Goal: Information Seeking & Learning: Learn about a topic

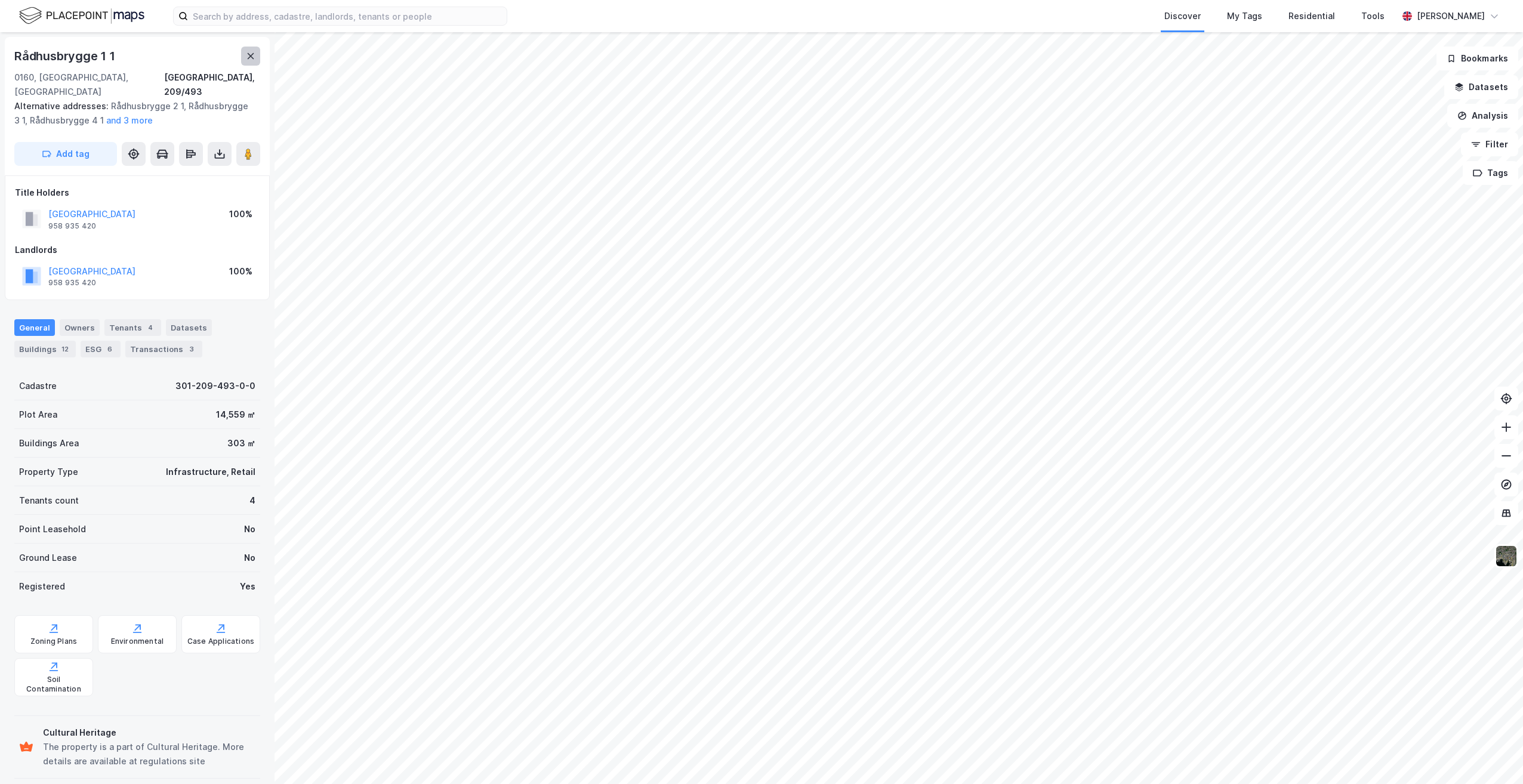
click at [254, 52] on icon at bounding box center [251, 56] width 10 height 10
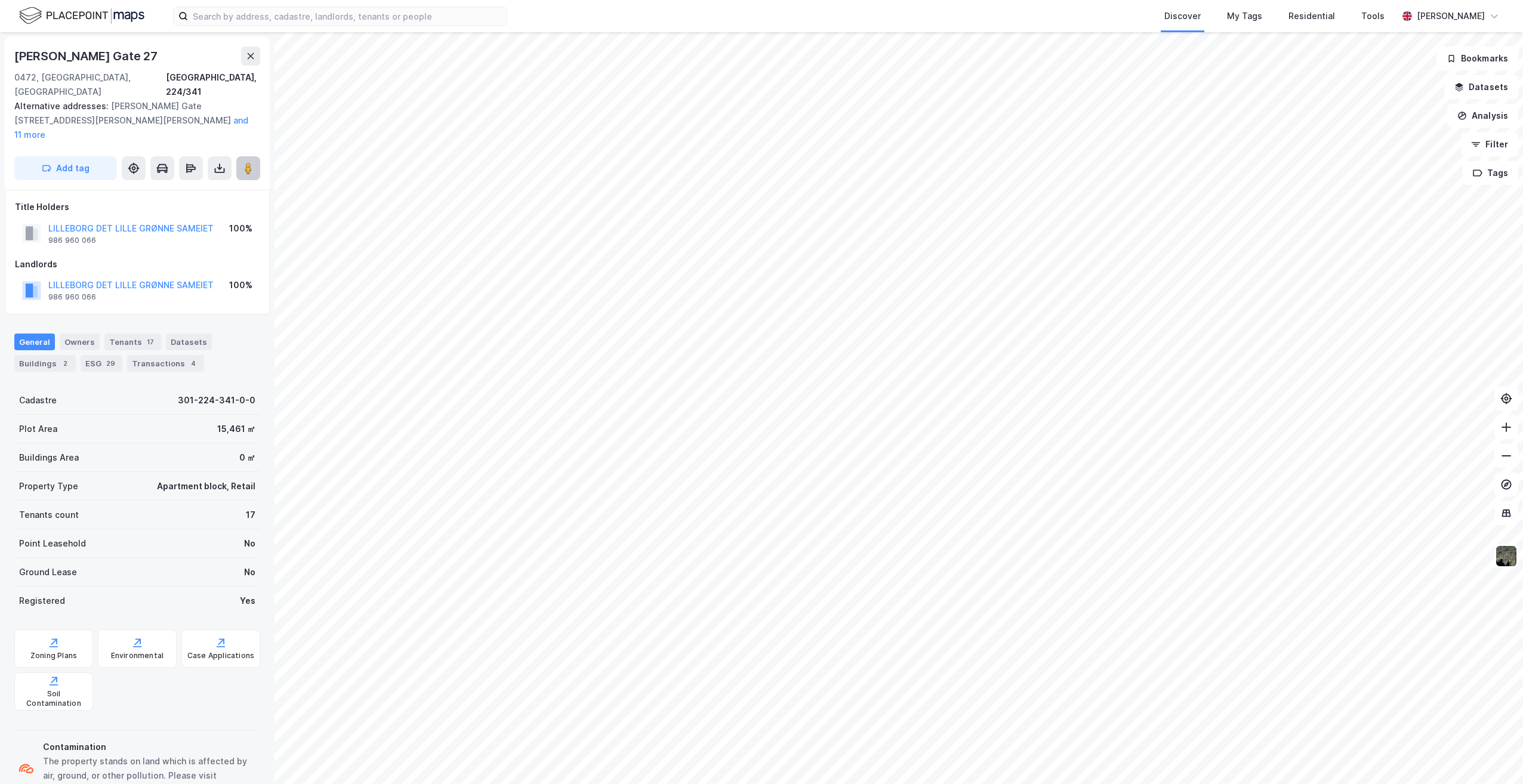
click at [259, 156] on button at bounding box center [248, 168] width 24 height 24
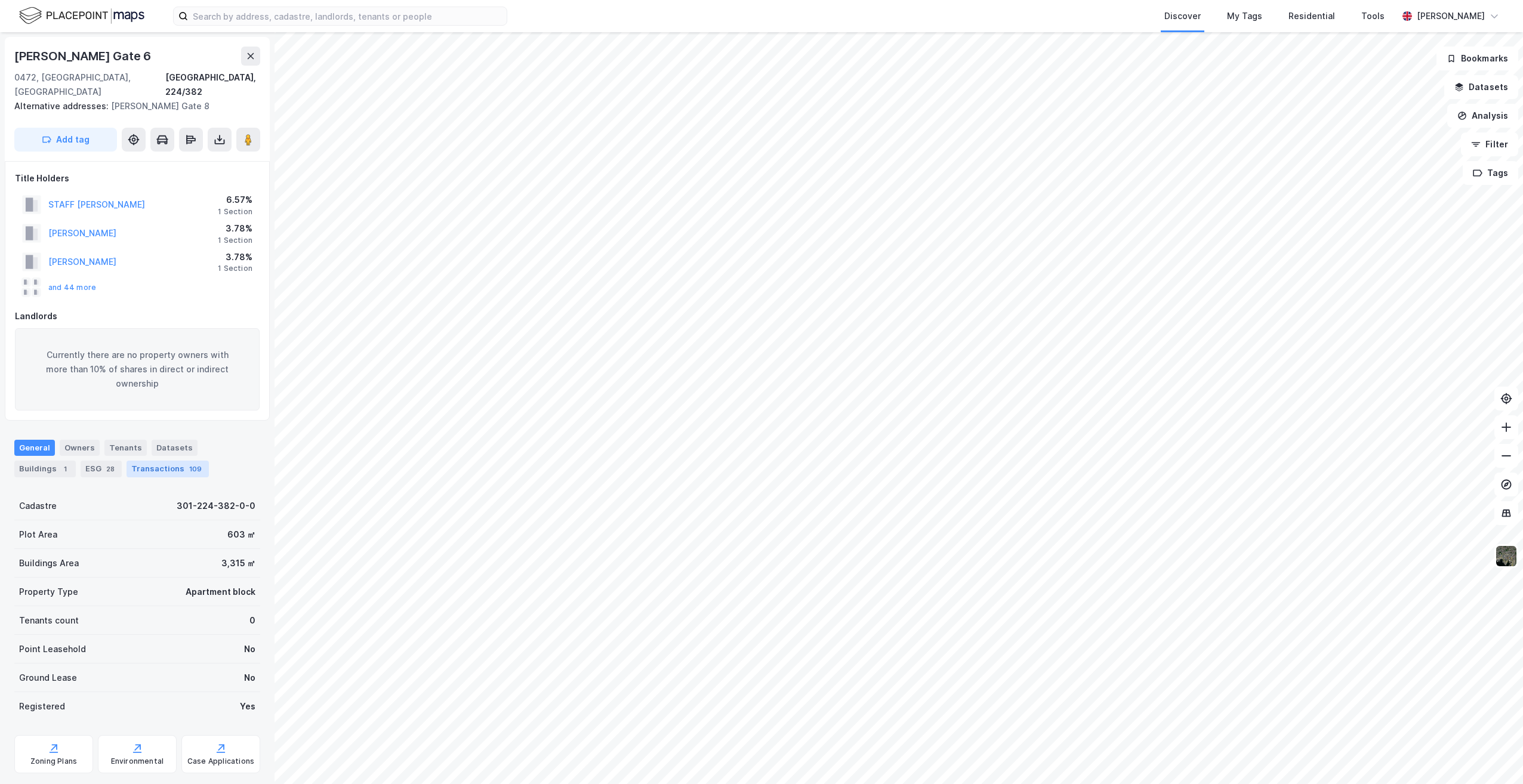
click at [171, 460] on div "Transactions 109" at bounding box center [167, 468] width 83 height 17
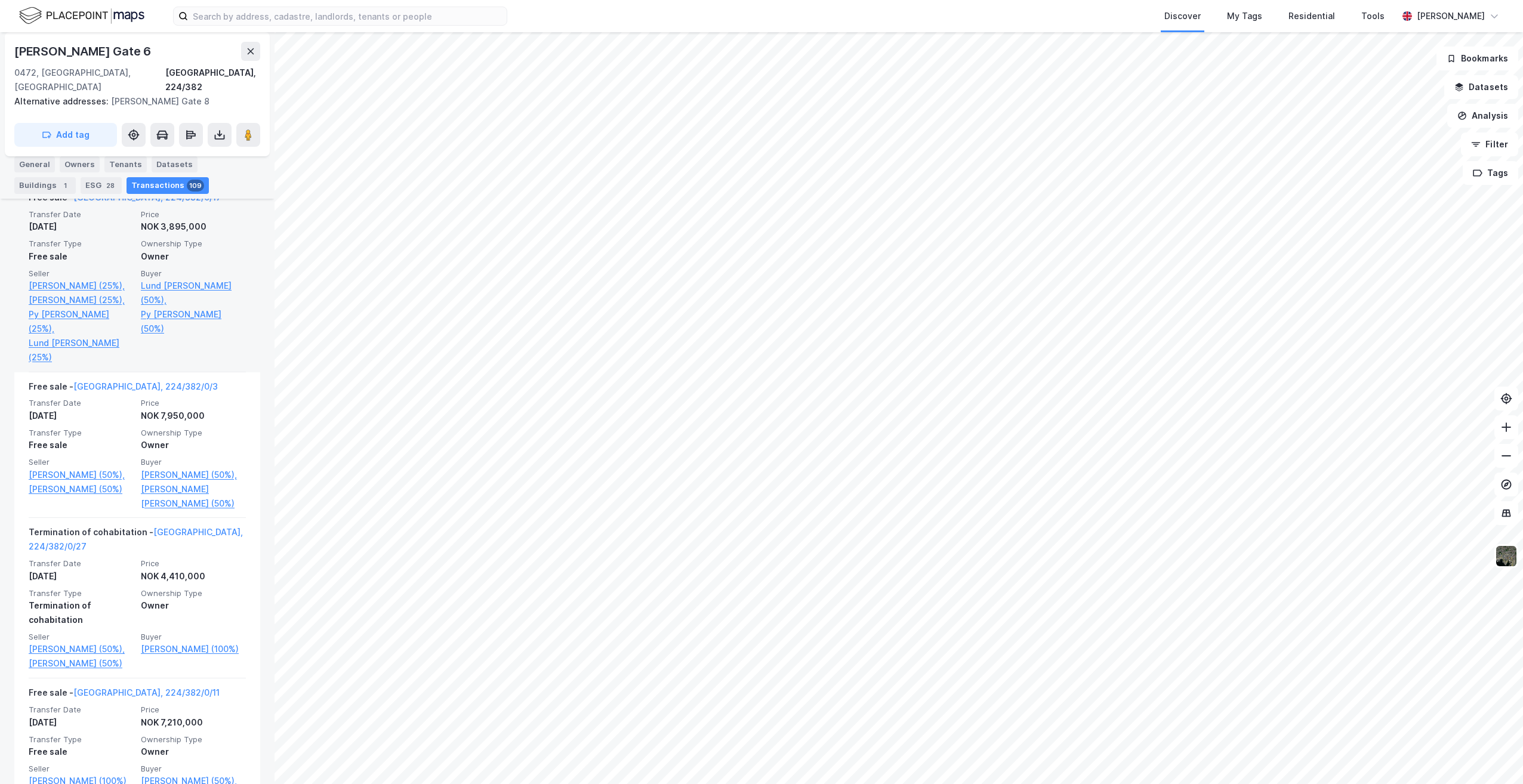
scroll to position [536, 0]
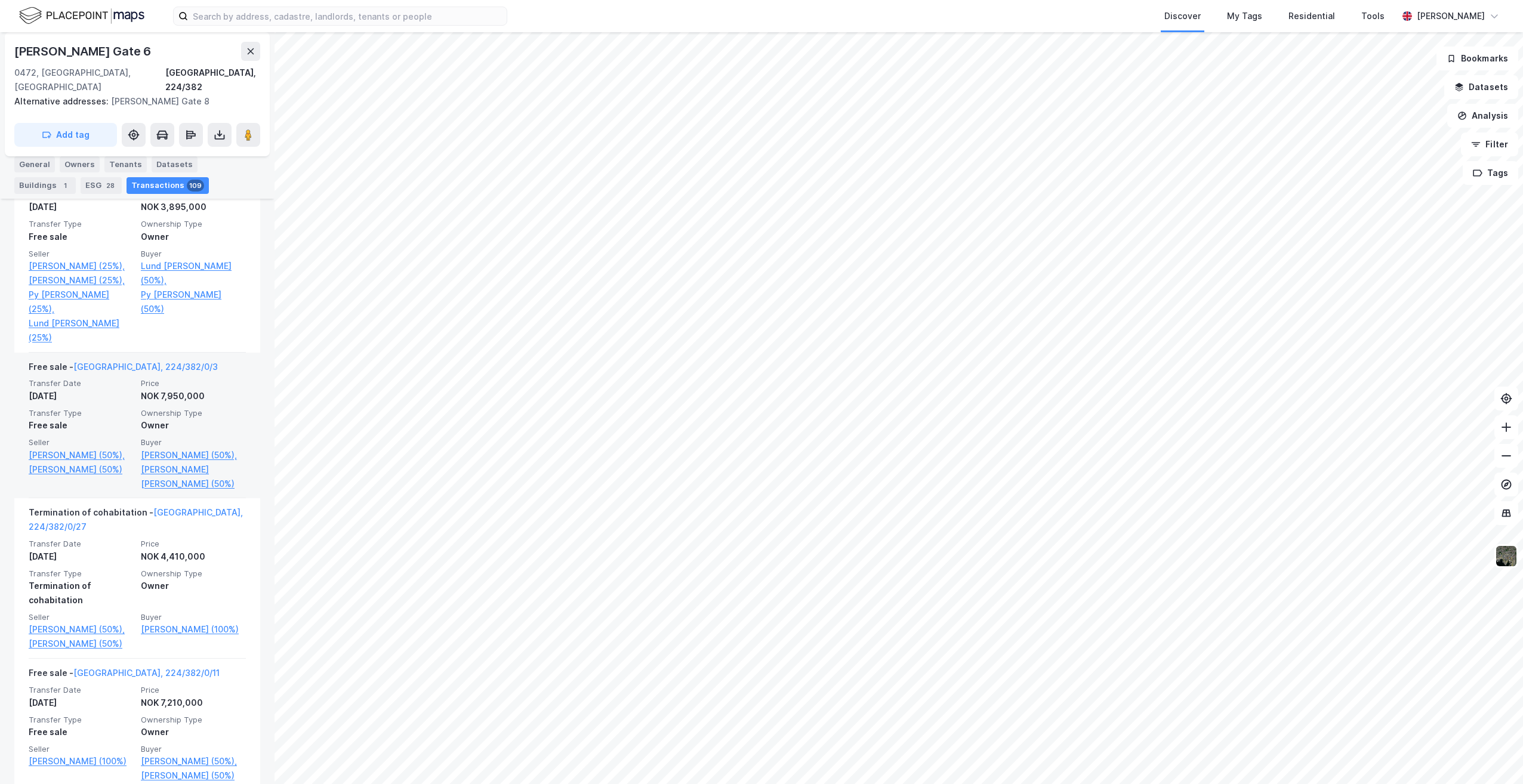
click at [220, 408] on span "Ownership Type" at bounding box center [193, 413] width 105 height 10
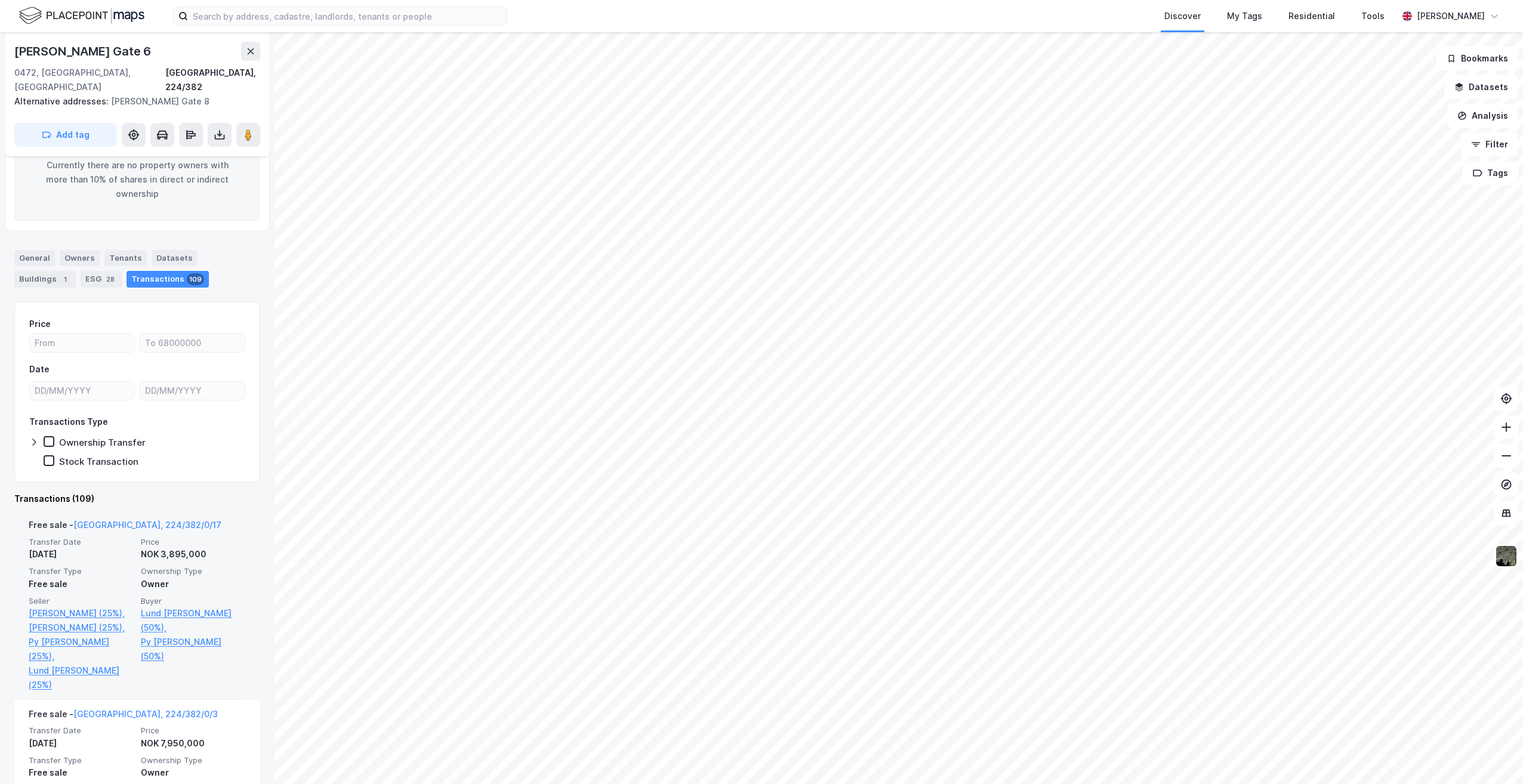
scroll to position [179, 0]
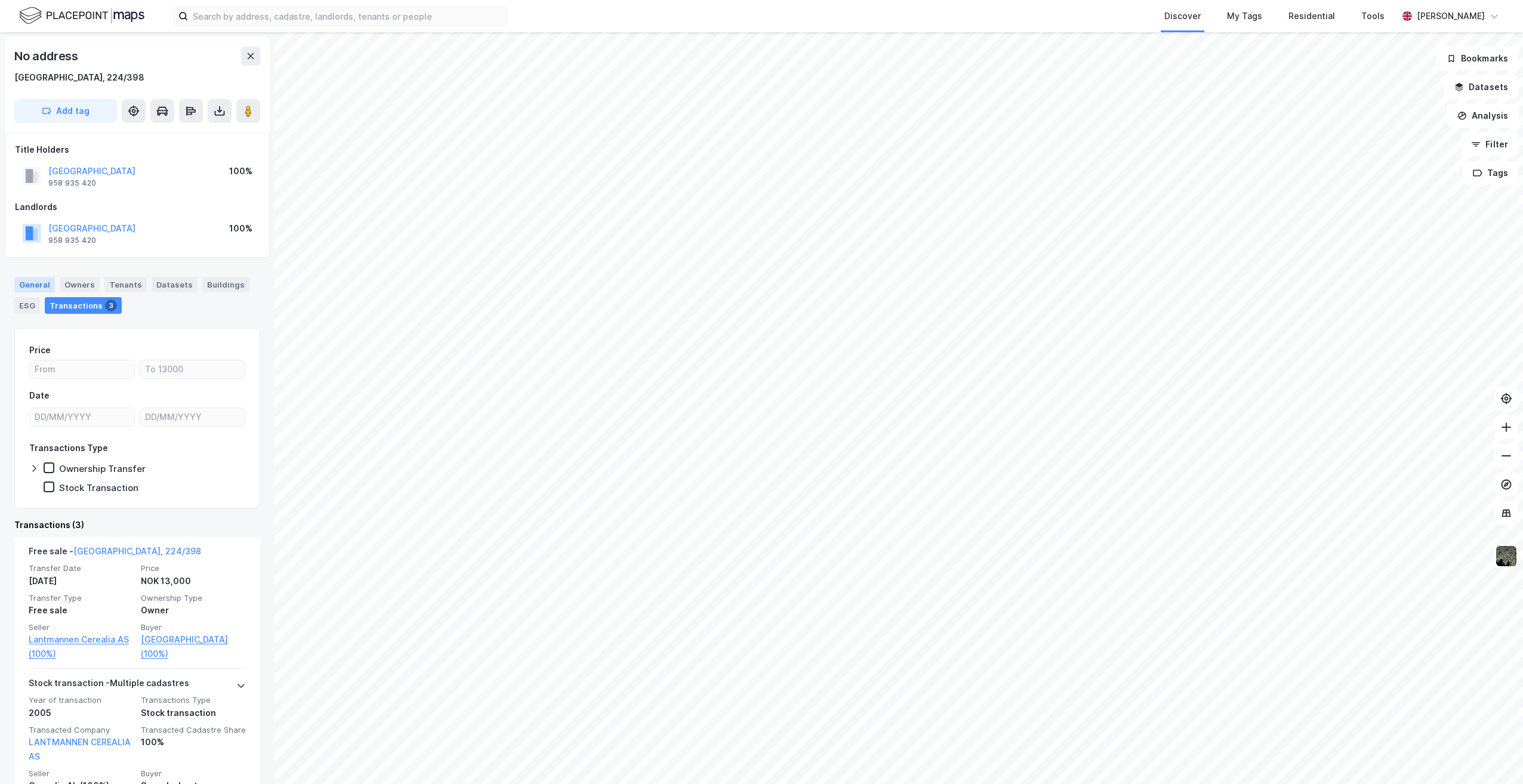
click at [40, 290] on div "General" at bounding box center [35, 285] width 41 height 16
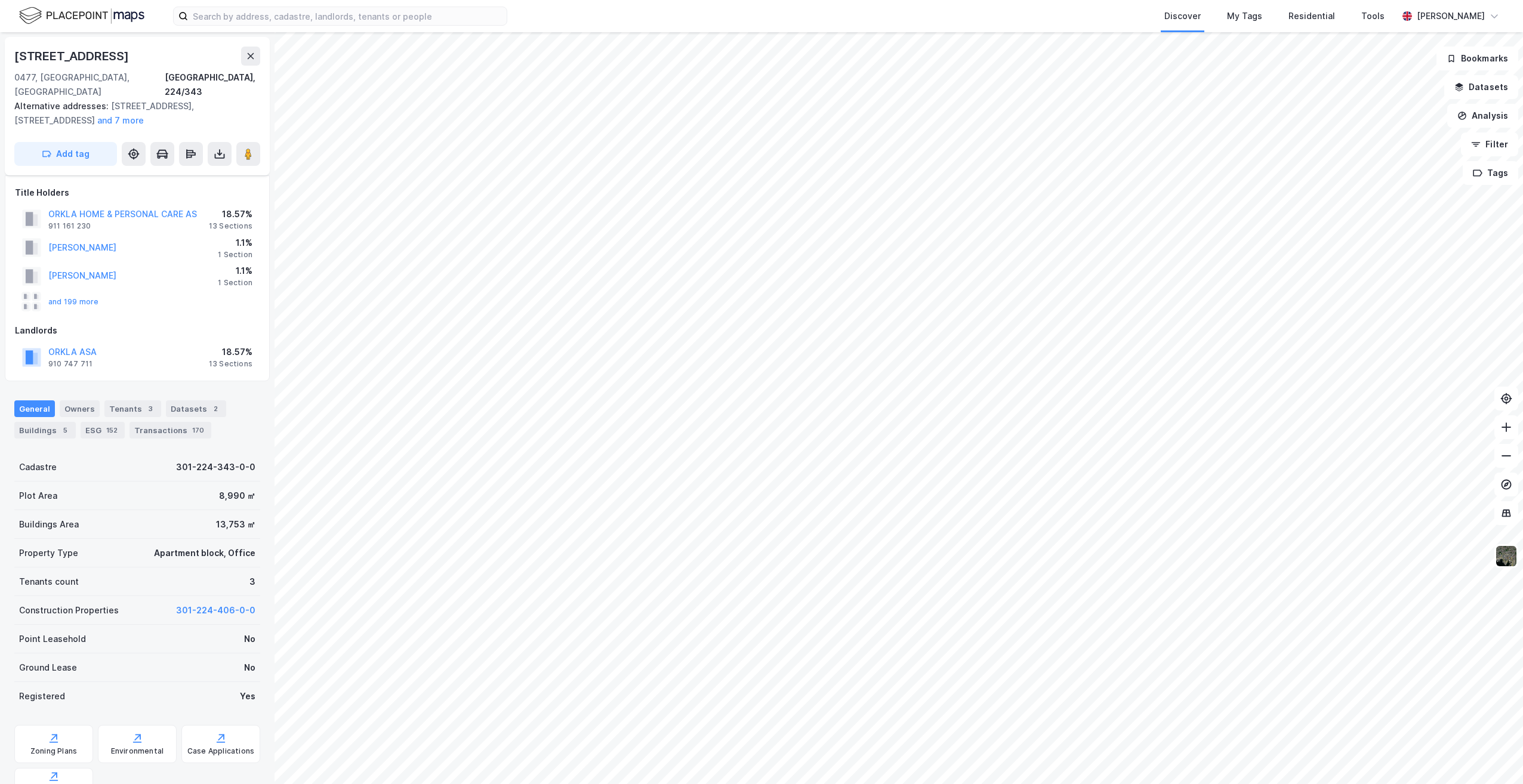
scroll to position [14, 0]
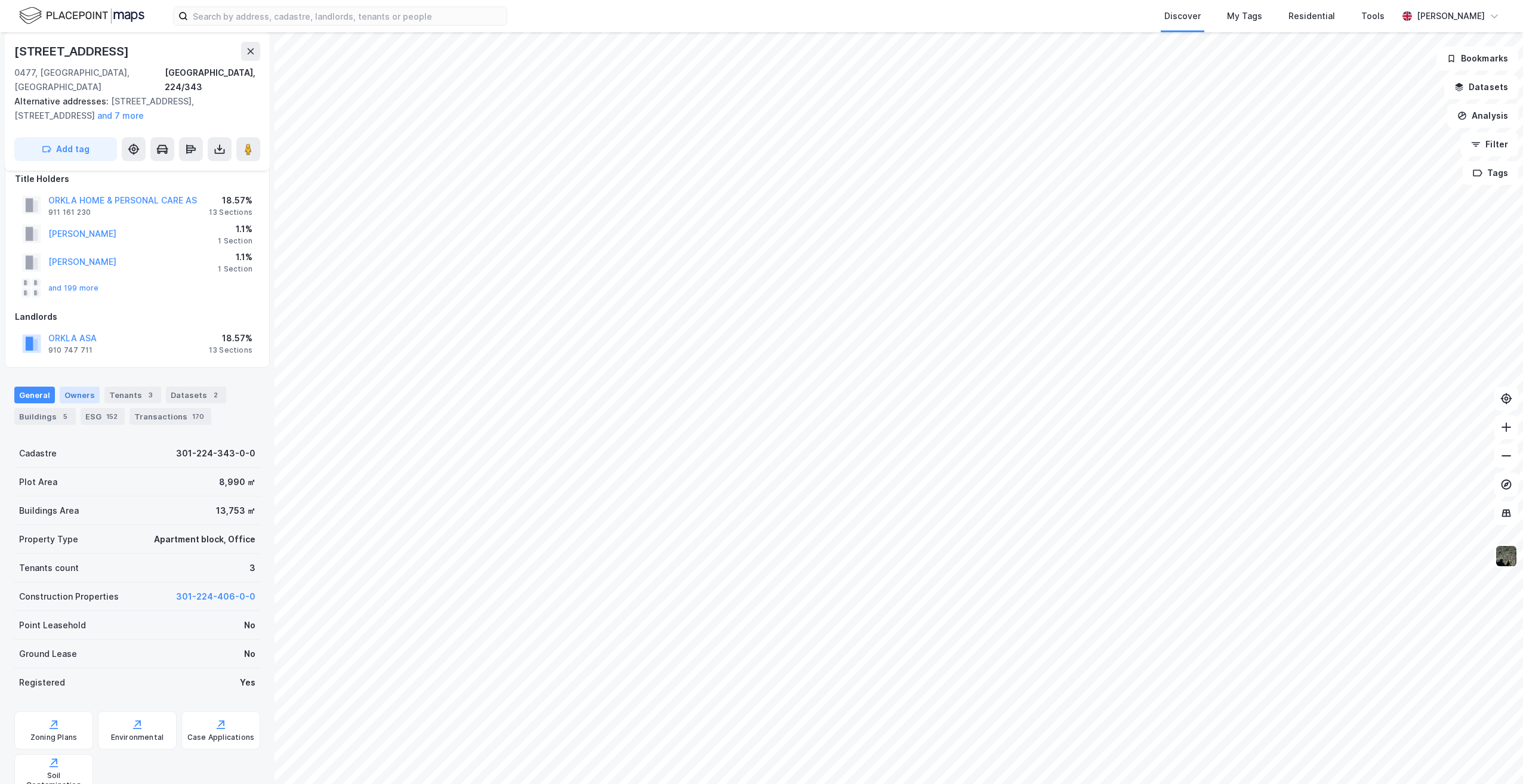
click at [83, 387] on div "Owners" at bounding box center [79, 394] width 40 height 17
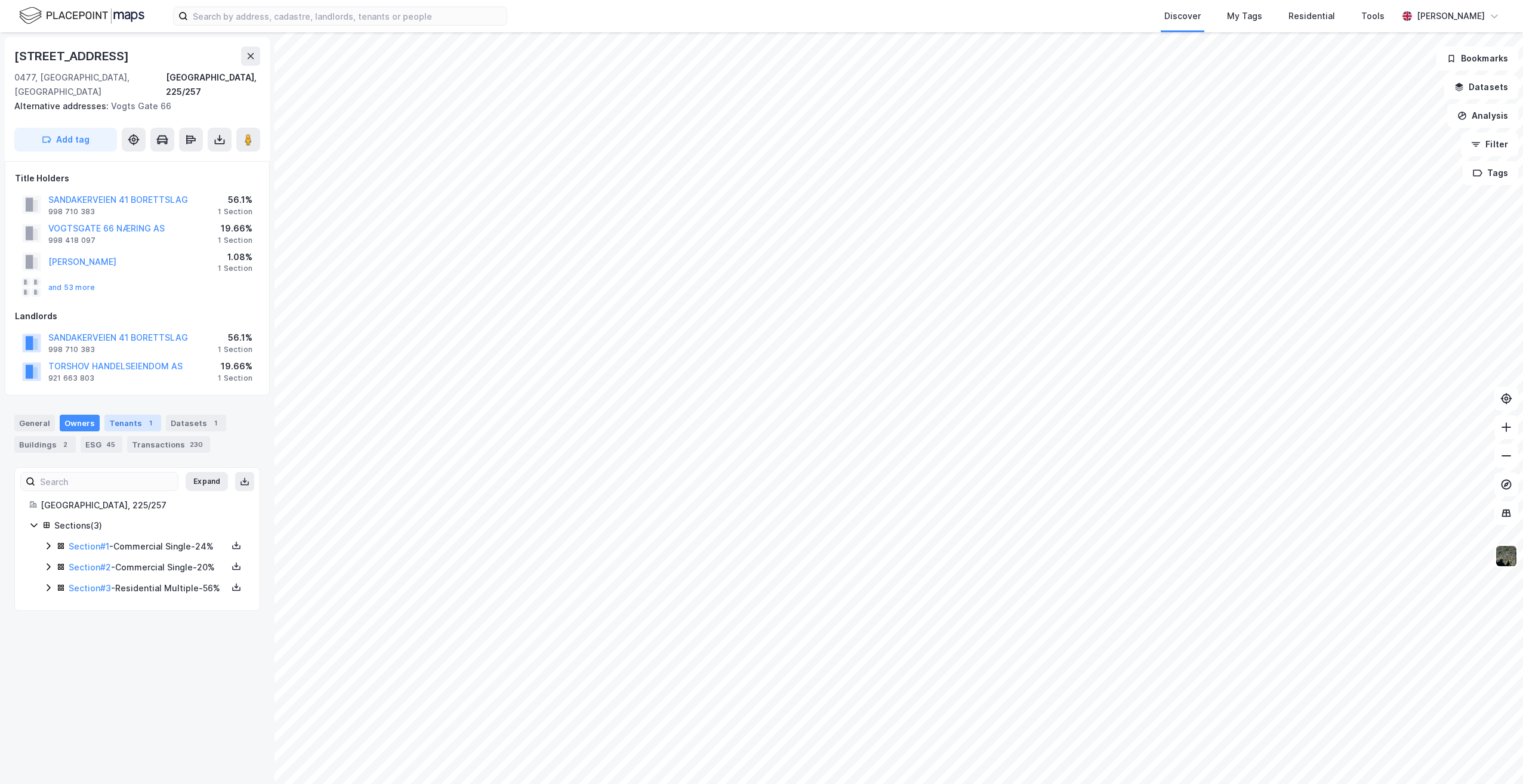
click at [115, 416] on div "Tenants 1" at bounding box center [132, 423] width 56 height 17
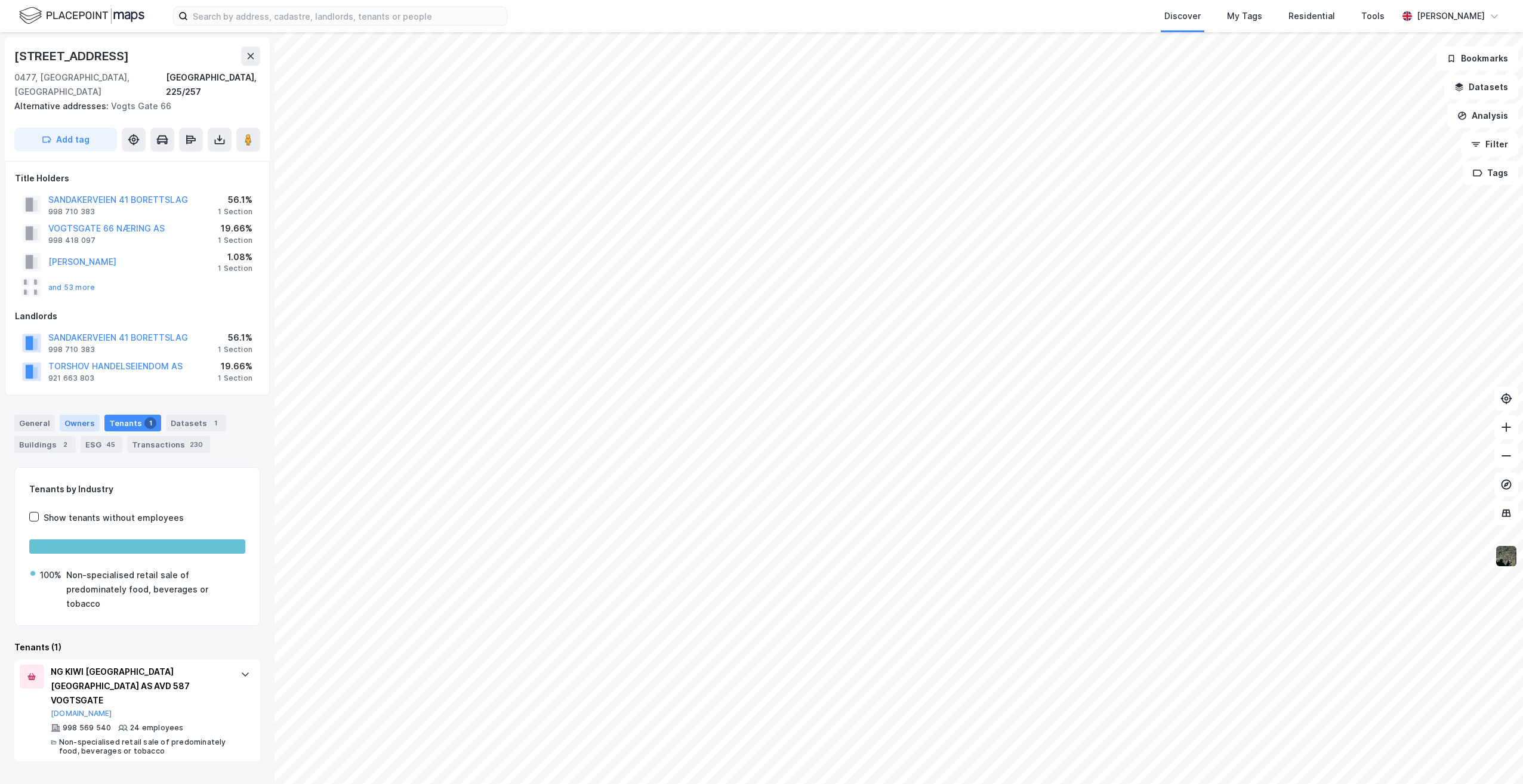
click at [79, 415] on div "Owners" at bounding box center [79, 423] width 40 height 17
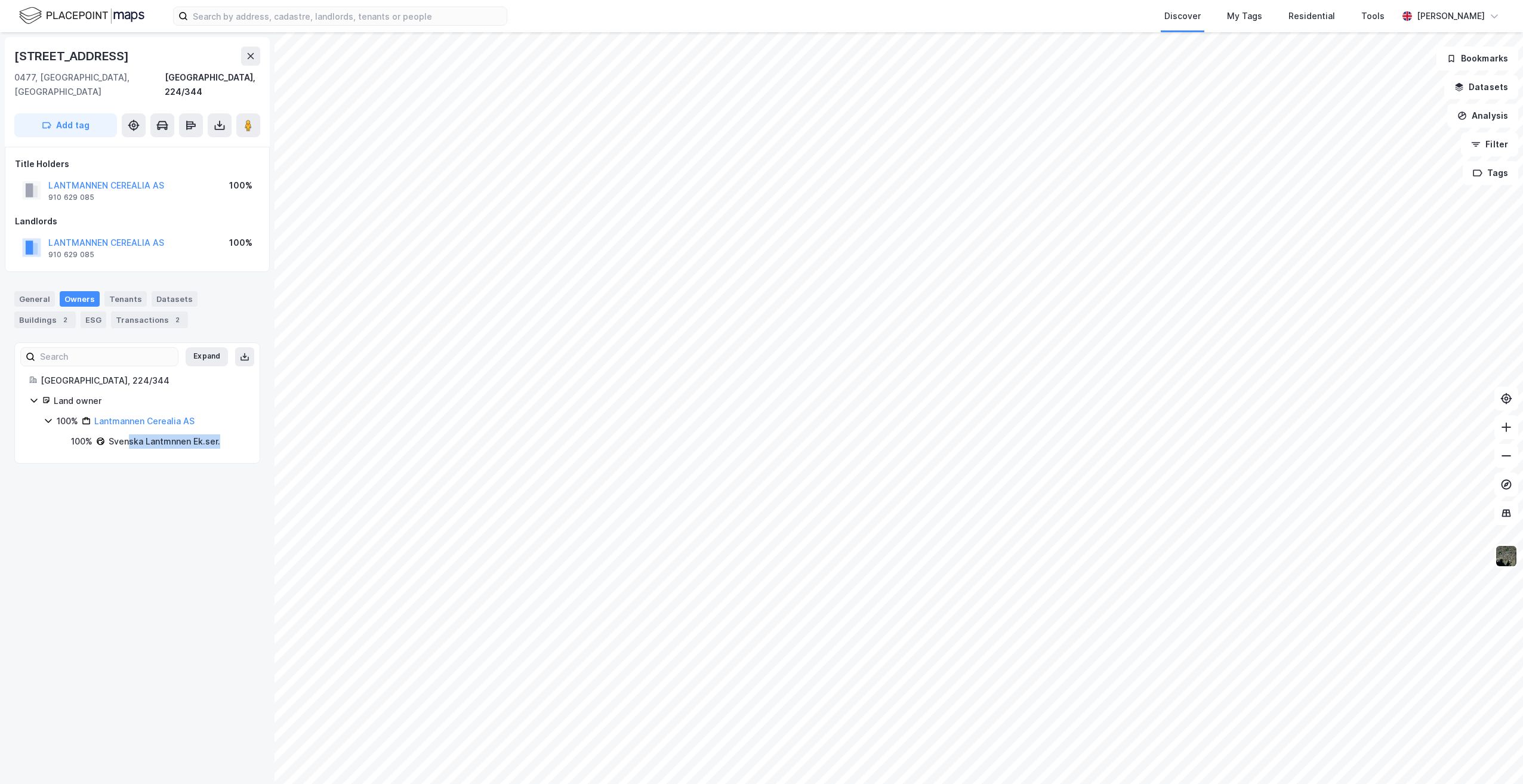
drag, startPoint x: 130, startPoint y: 428, endPoint x: 240, endPoint y: 427, distance: 110.0
click at [240, 427] on div "[GEOGRAPHIC_DATA], 224/344 Land owner 100% Lantmannen Cerealia AS 100% Svenska …" at bounding box center [137, 410] width 245 height 75
drag, startPoint x: 240, startPoint y: 427, endPoint x: 206, endPoint y: 446, distance: 38.9
click at [205, 449] on div "Expand [GEOGRAPHIC_DATA], 224/344 Land owner 100% Lantmannen Cerealia AS 100% S…" at bounding box center [137, 402] width 246 height 121
click at [149, 459] on div "[STREET_ADDRESS], 224/344 Add tag Title Holders LANTMANNEN CEREALIA AS 910 629 …" at bounding box center [137, 407] width 274 height 751
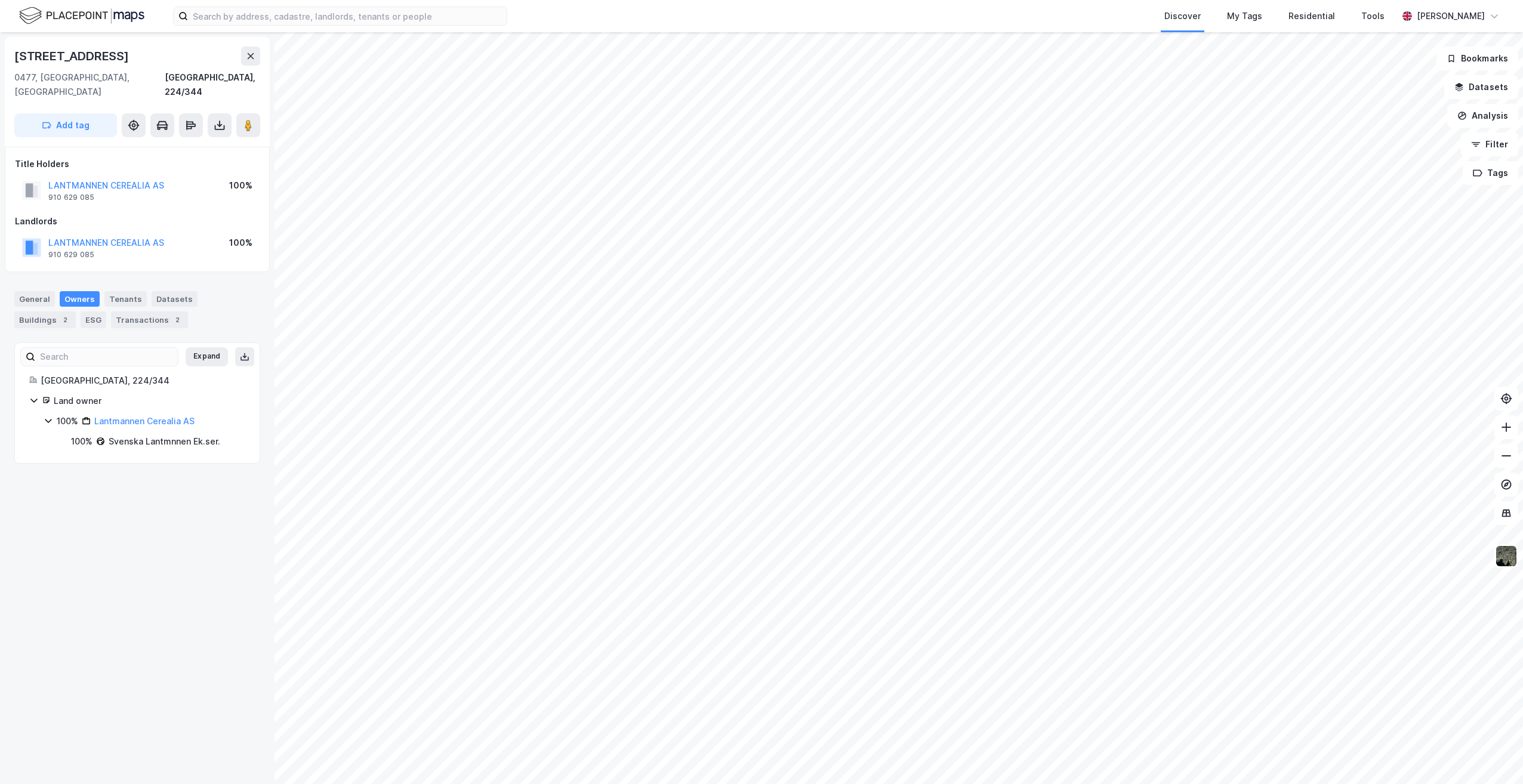
click at [159, 463] on div "[STREET_ADDRESS], 224/344 Add tag Title Holders LANTMANNEN CEREALIA AS 910 629 …" at bounding box center [137, 407] width 274 height 751
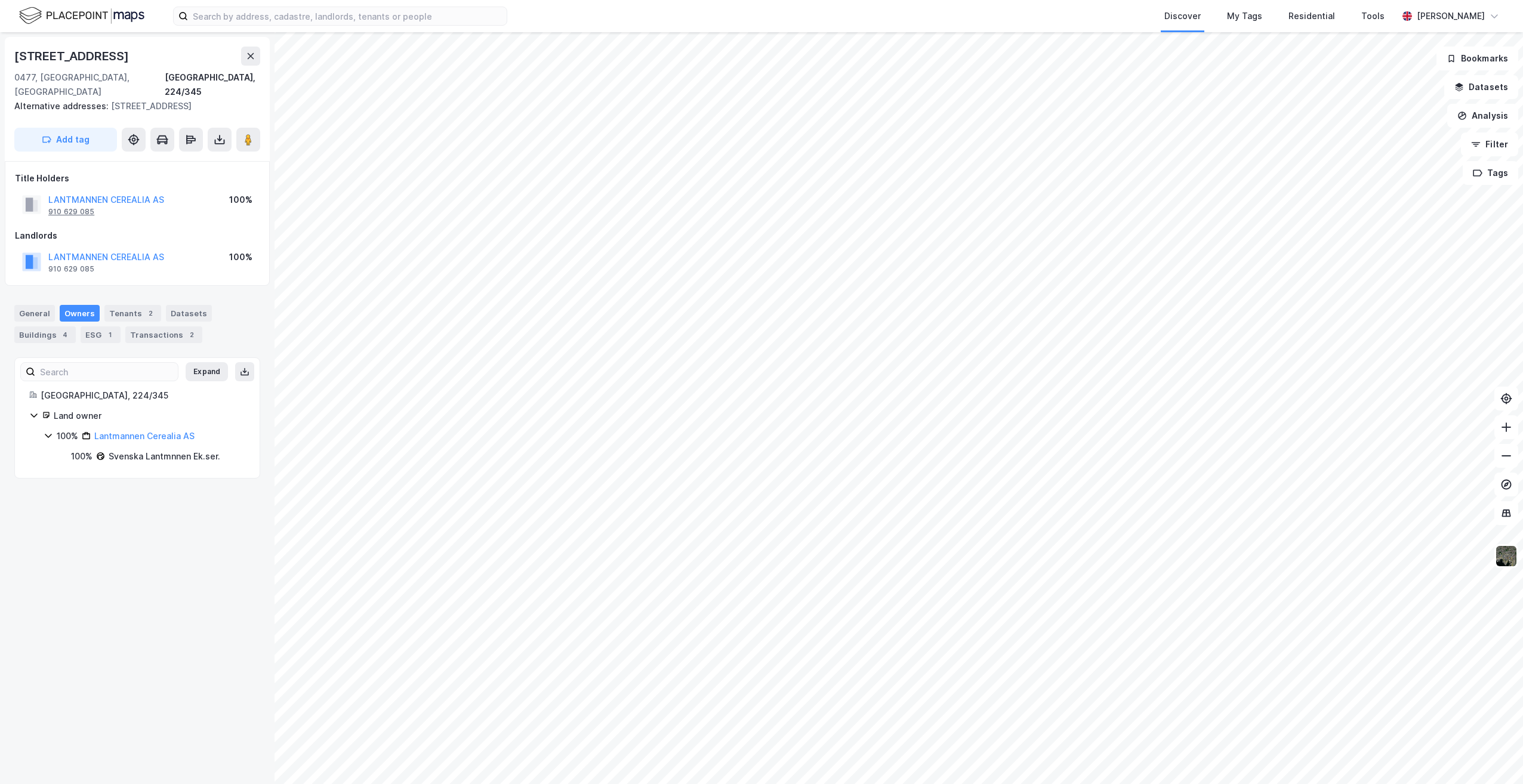
click at [74, 207] on div "910 629 085" at bounding box center [71, 212] width 46 height 10
click at [71, 207] on div "910 629 085" at bounding box center [71, 212] width 46 height 10
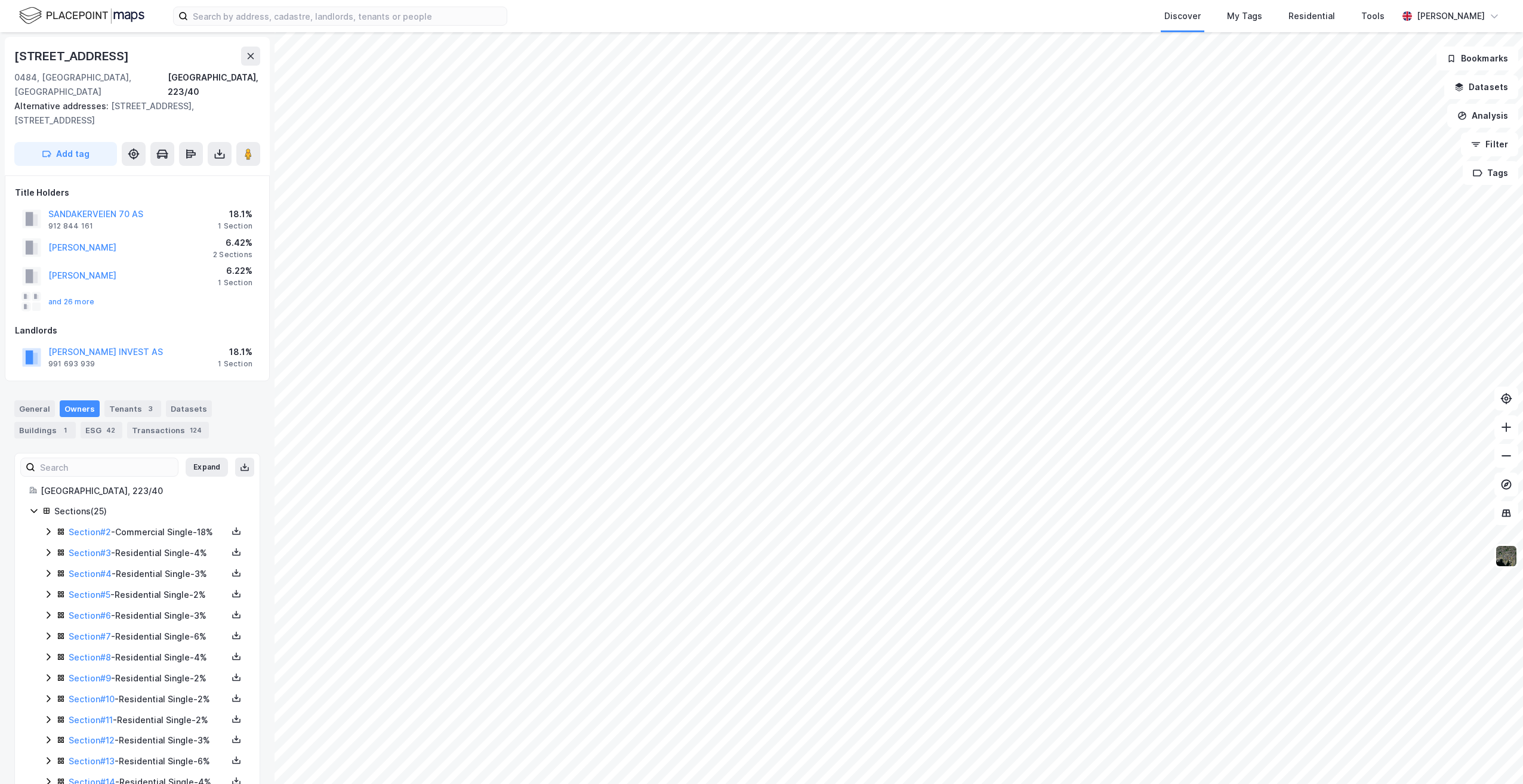
scroll to position [4, 0]
click at [130, 396] on div "Tenants 3" at bounding box center [132, 404] width 56 height 17
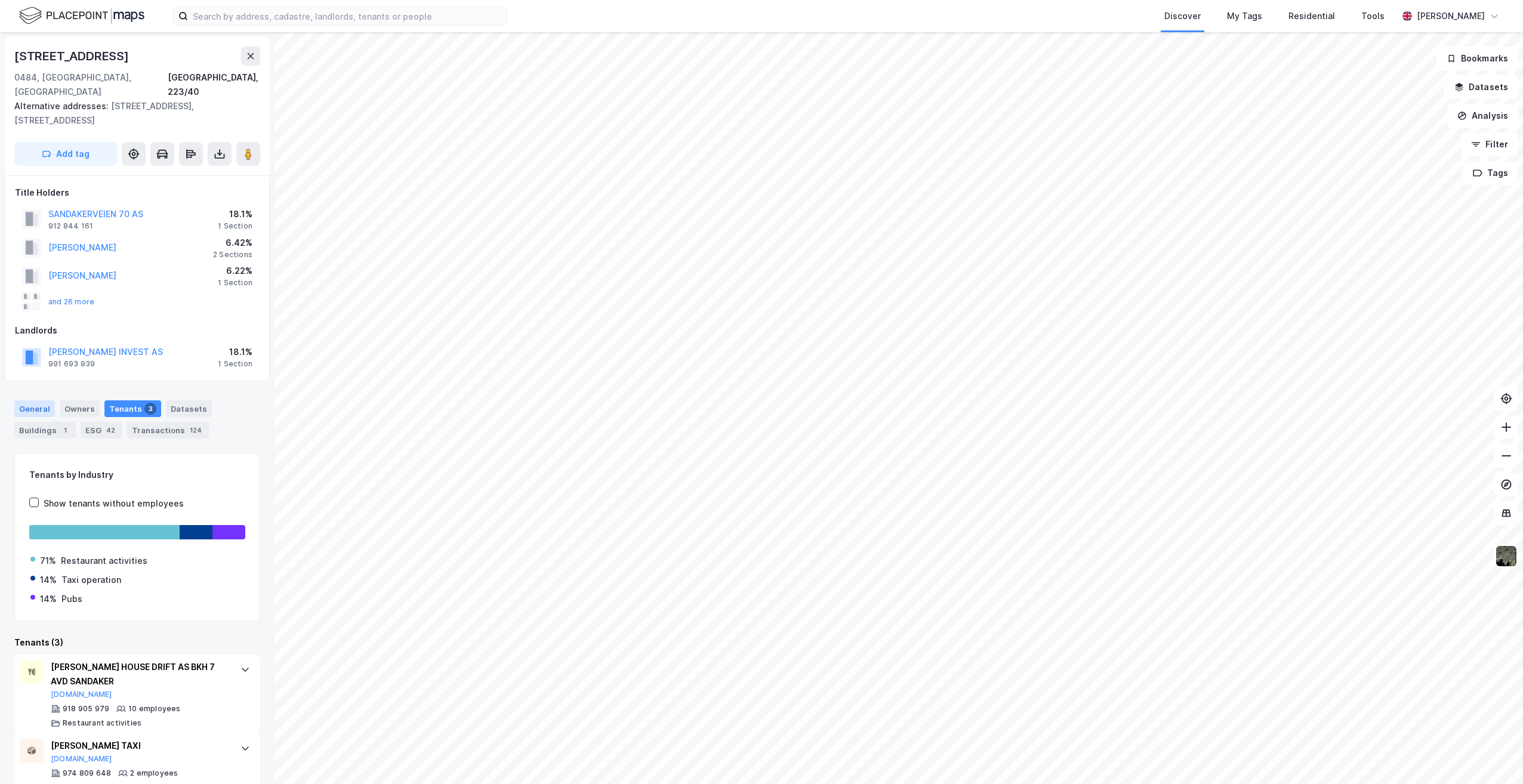
click at [28, 402] on div "General" at bounding box center [35, 408] width 41 height 17
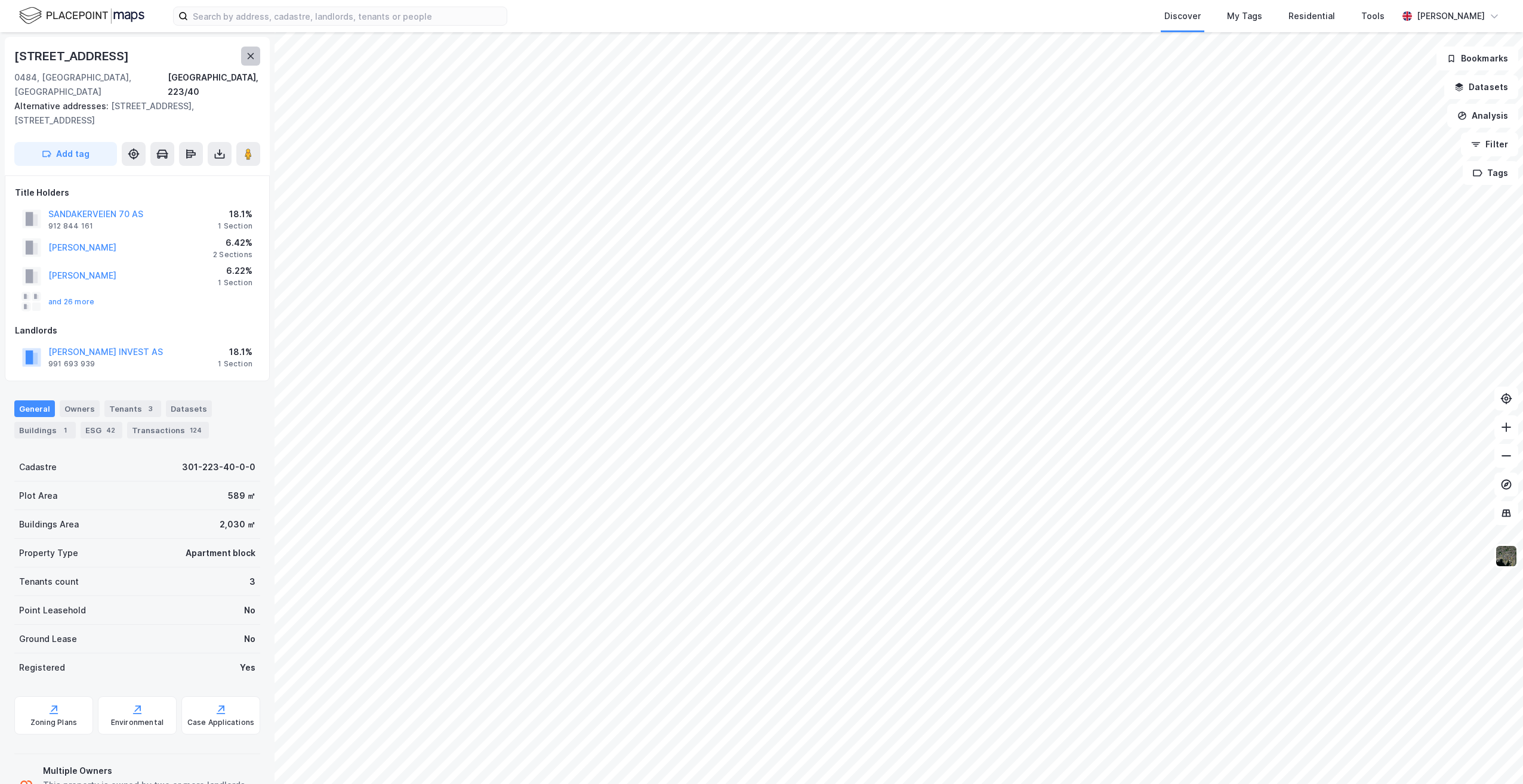
click at [243, 55] on button at bounding box center [251, 56] width 19 height 19
